Goal: Find specific page/section: Find specific page/section

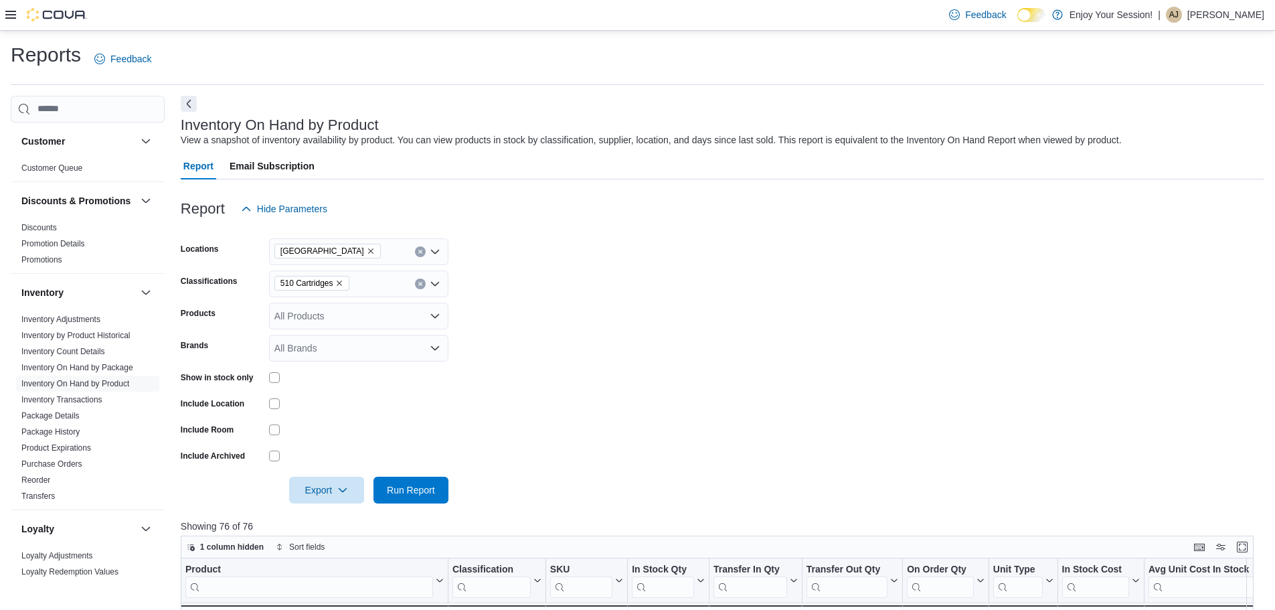
click at [983, 384] on form "Locations Port Colborne Classifications 510 Cartridges Products All Products Br…" at bounding box center [723, 362] width 1084 height 281
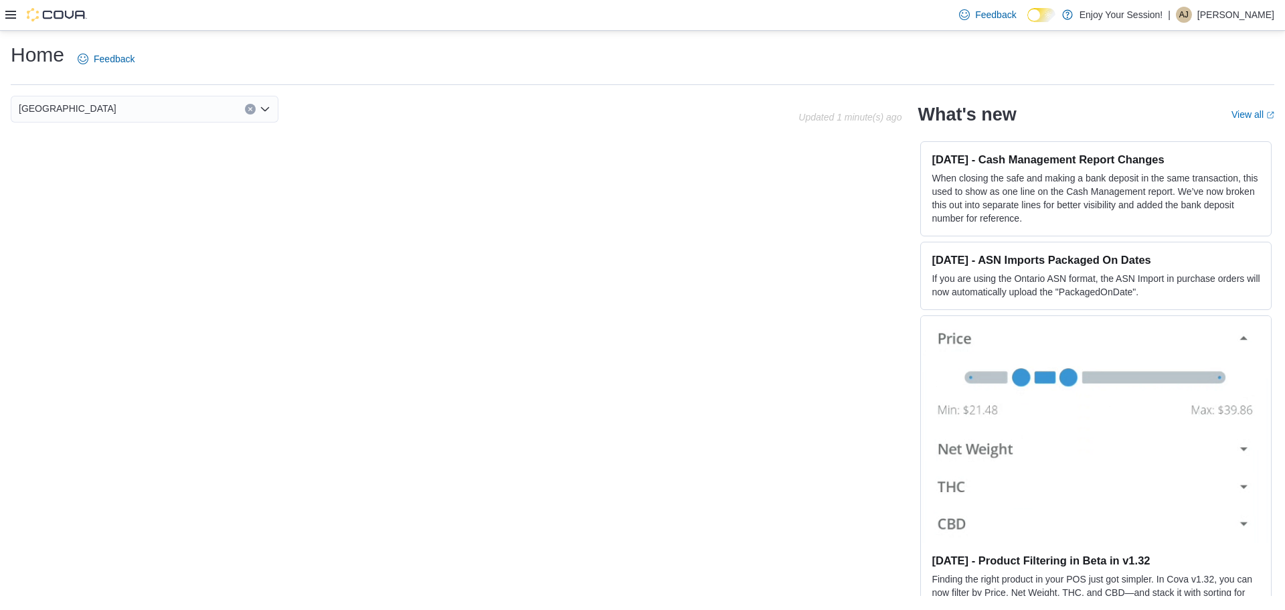
click at [6, 16] on icon at bounding box center [10, 14] width 11 height 11
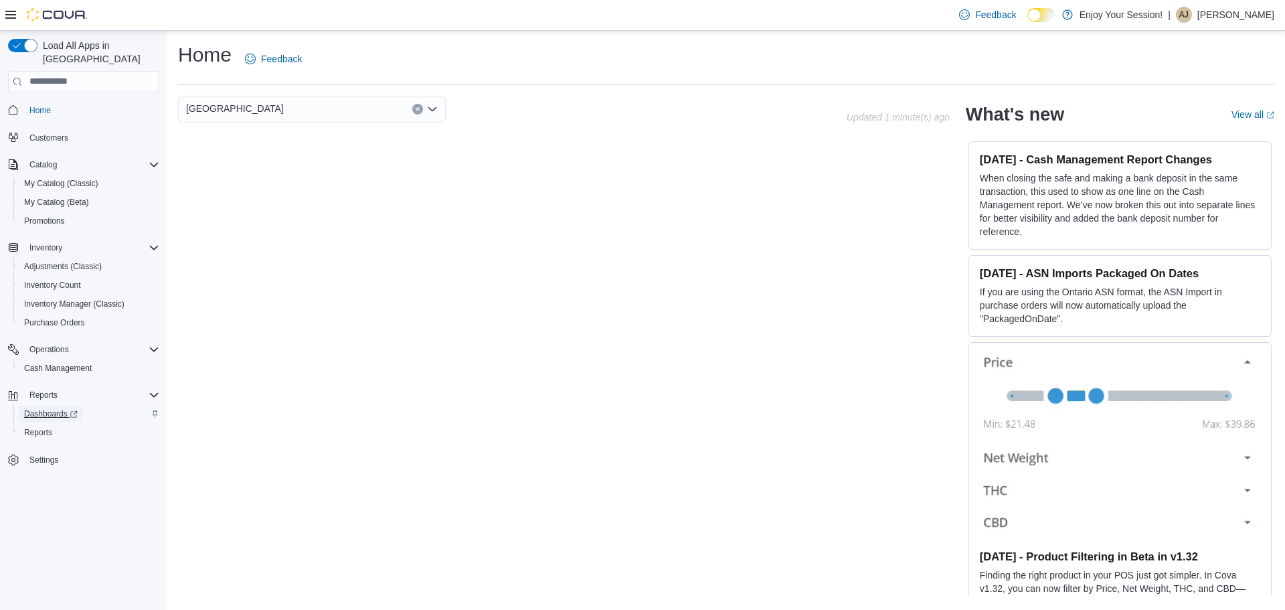
click at [50, 408] on span "Dashboards" at bounding box center [51, 413] width 54 height 11
